Goal: Subscribe to service/newsletter

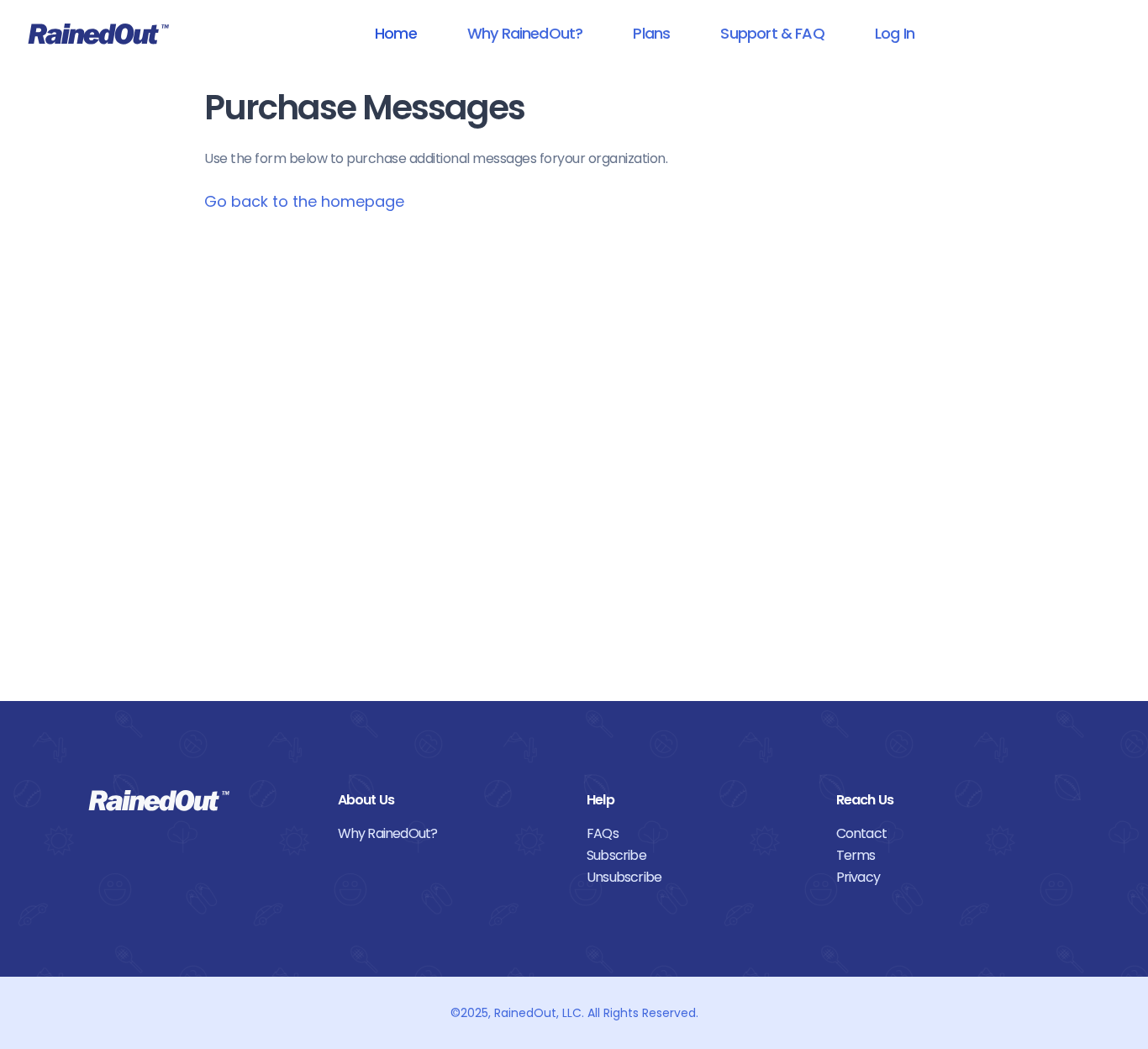
click at [397, 35] on link "Home" at bounding box center [395, 33] width 86 height 38
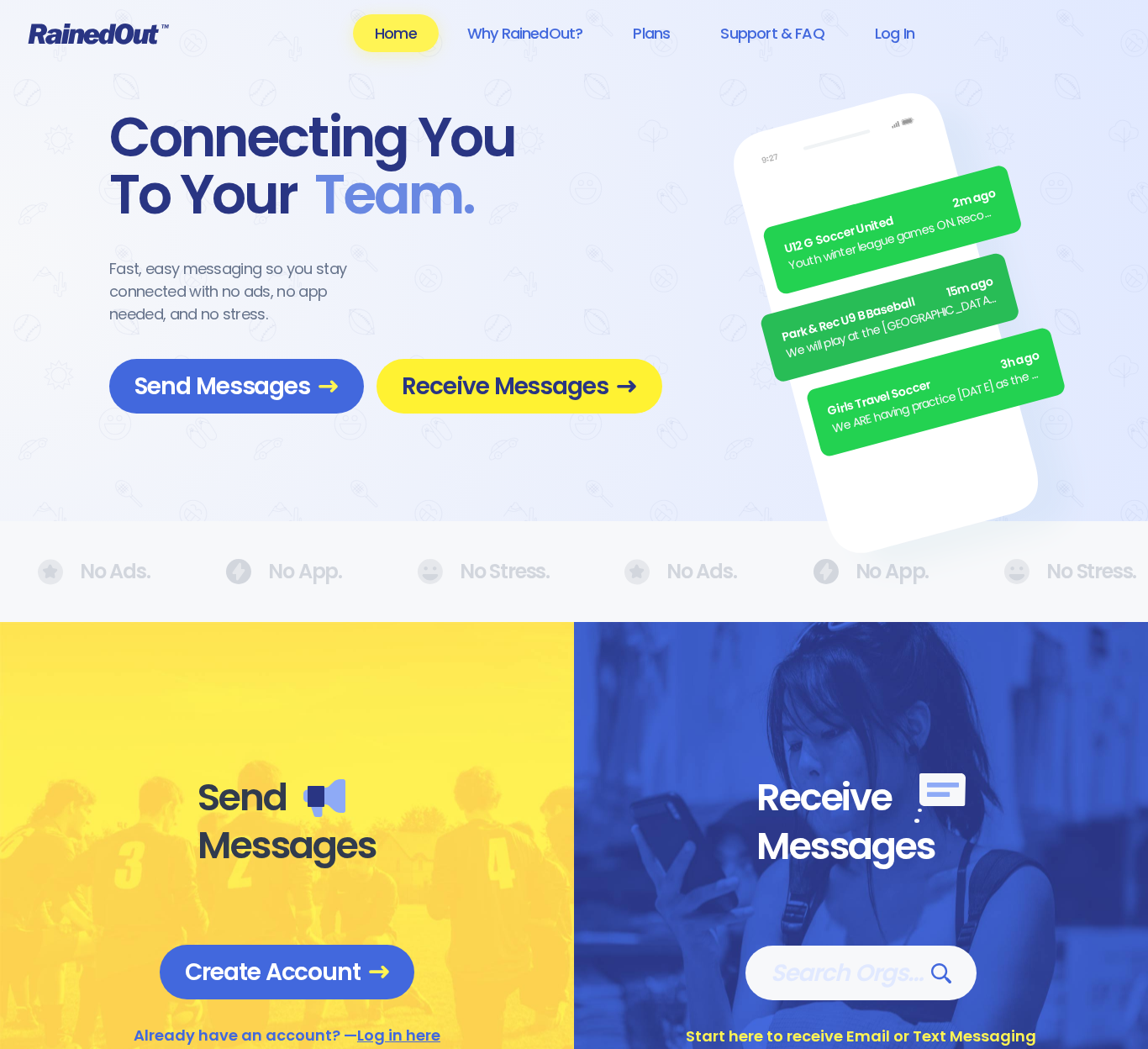
click at [490, 389] on span "Receive Messages" at bounding box center [519, 386] width 235 height 29
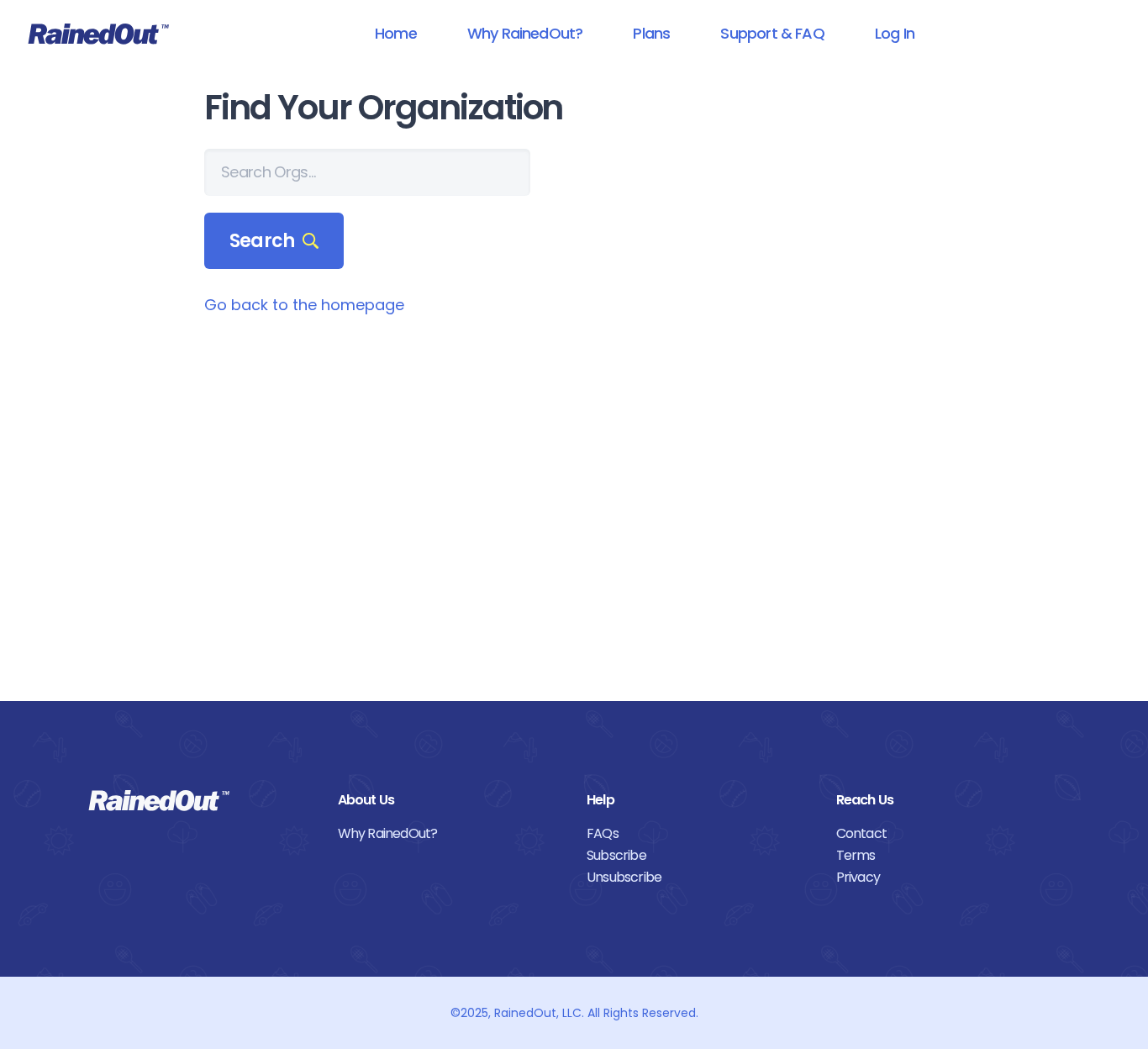
click at [71, 282] on div "Home Why RainedOut? Plans Support & FAQ Log In Find Your Organization Search Go…" at bounding box center [574, 524] width 1148 height 1049
click at [258, 178] on input "text" at bounding box center [367, 172] width 326 height 47
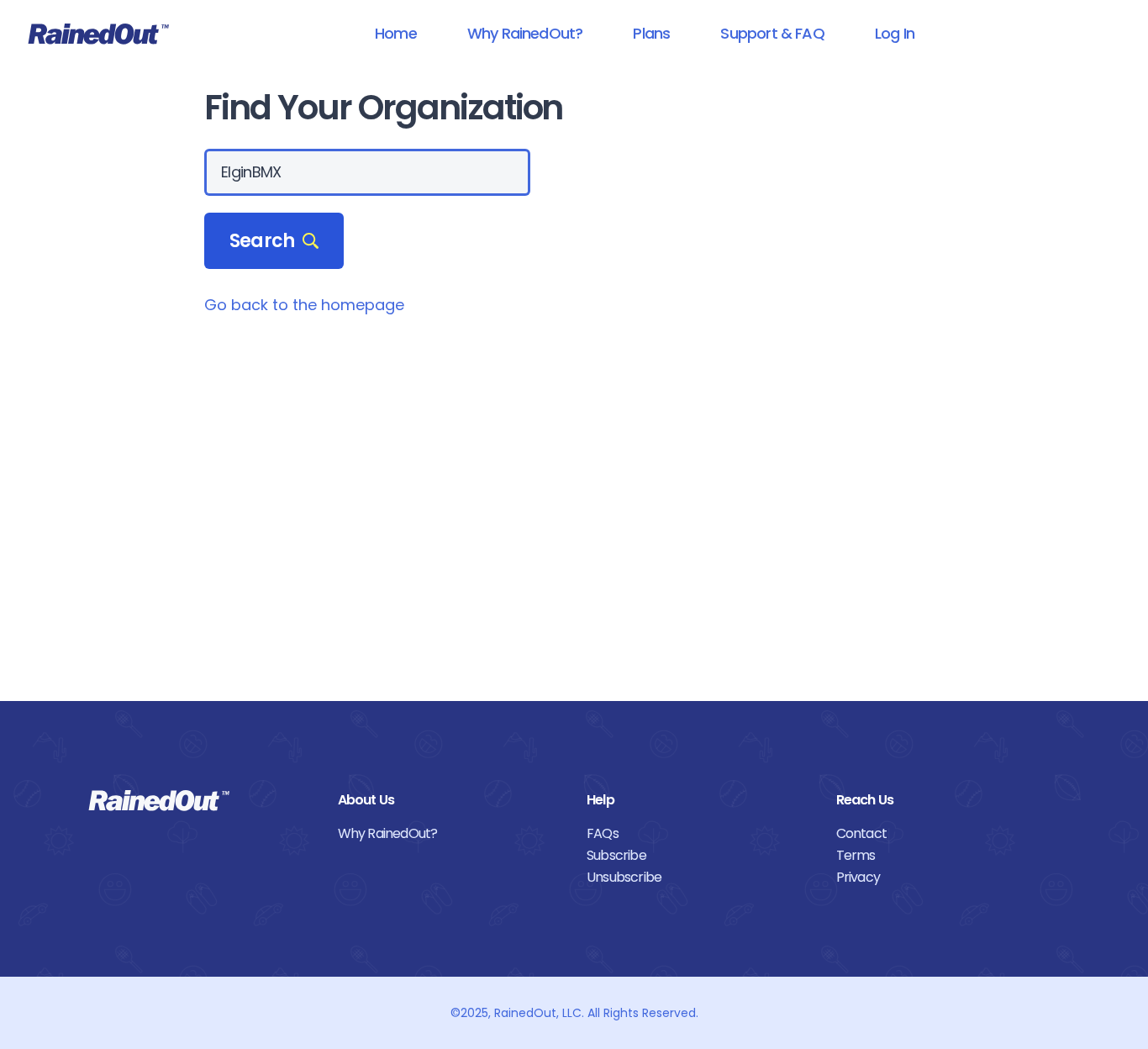
type input "ElginBMX"
click at [265, 254] on span "Search" at bounding box center [274, 241] width 89 height 24
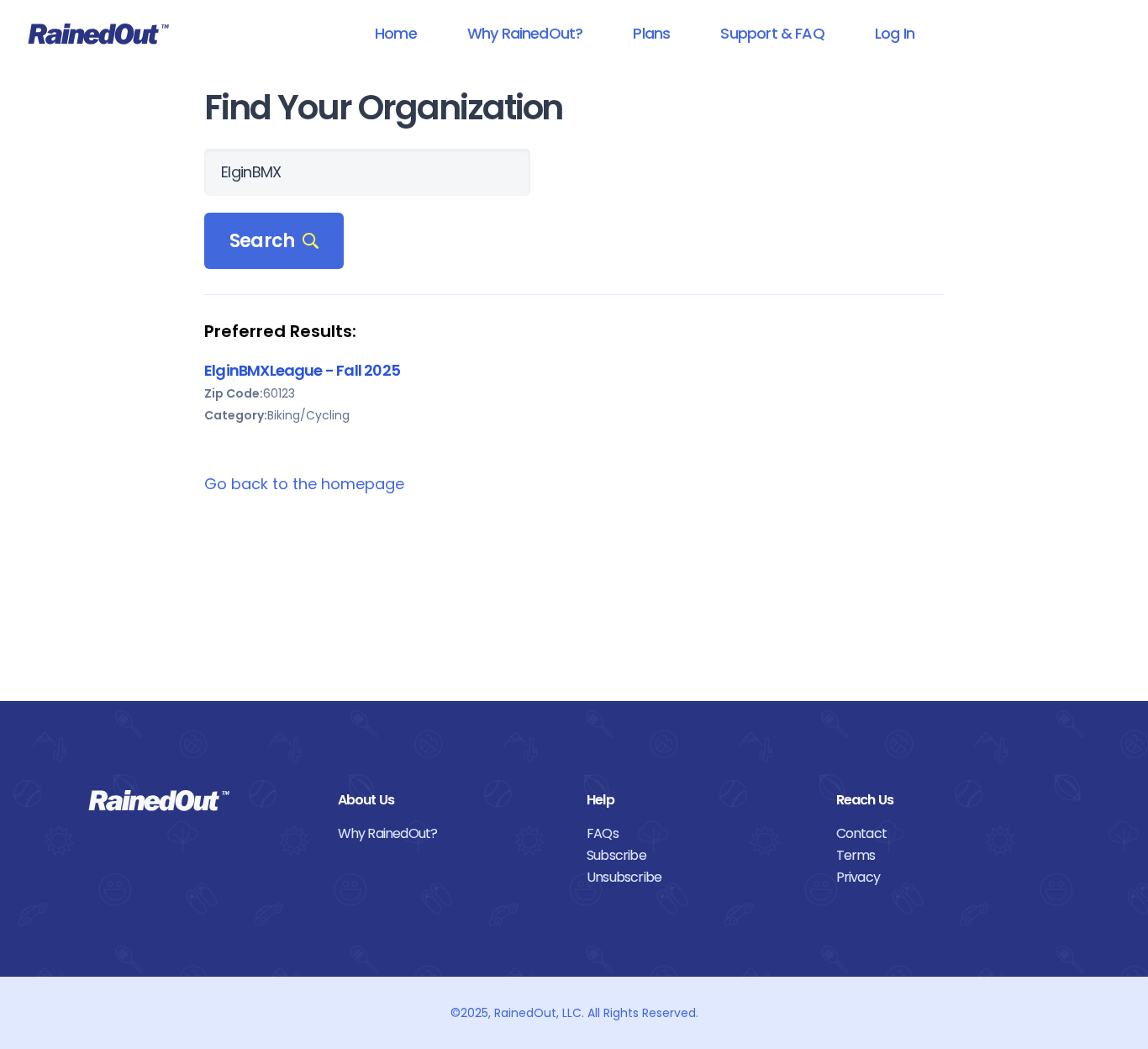
click at [370, 372] on link "ElginBMXLeague - Fall 2025" at bounding box center [302, 370] width 196 height 21
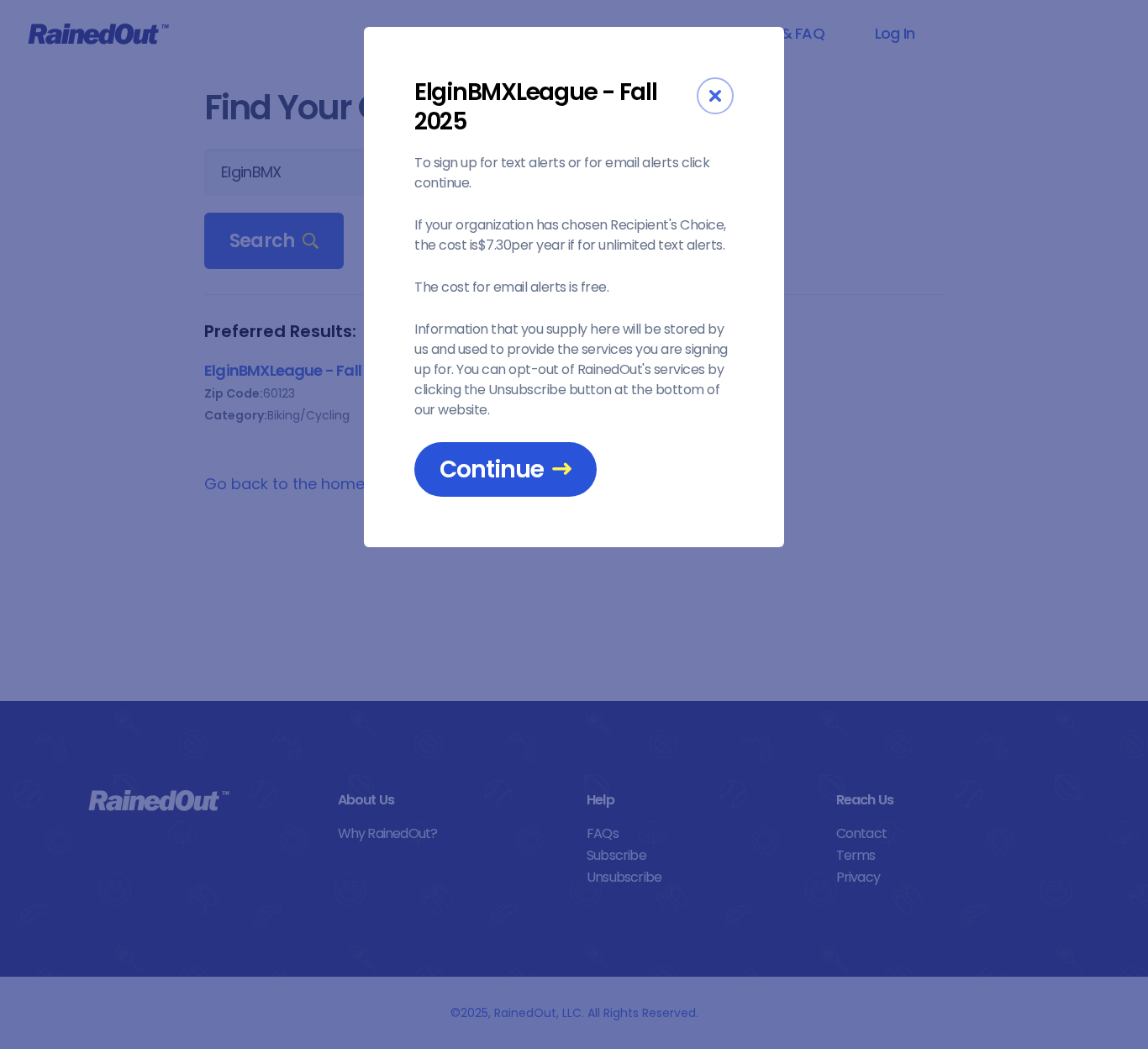
click at [497, 465] on span "Continue" at bounding box center [506, 469] width 132 height 29
